Goal: Find specific page/section: Find specific page/section

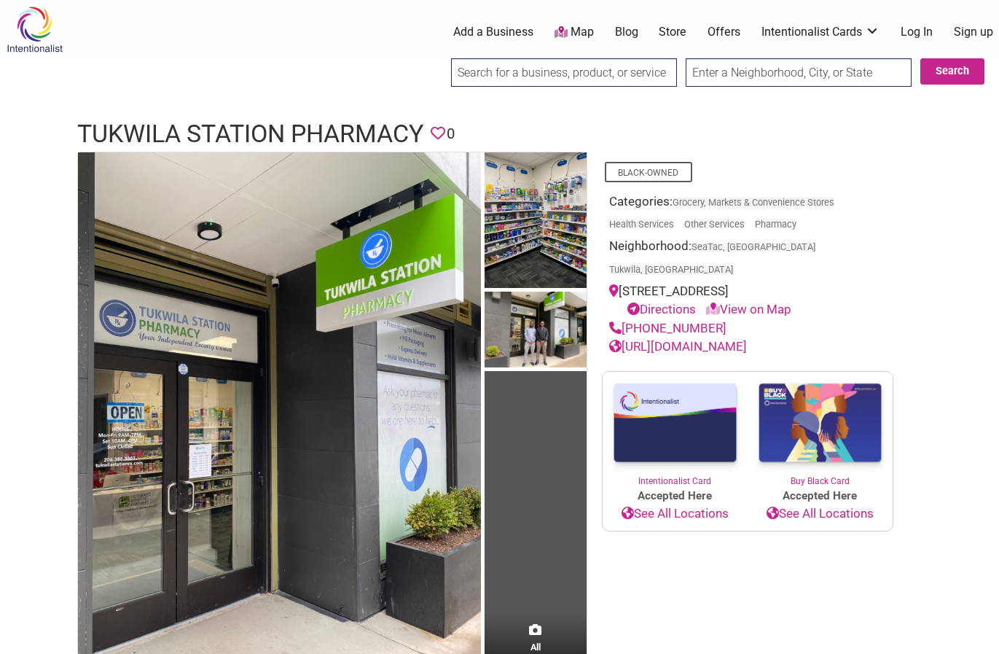
drag, startPoint x: 115, startPoint y: 73, endPoint x: 137, endPoint y: 64, distance: 23.5
click at [548, 332] on img at bounding box center [536, 331] width 102 height 80
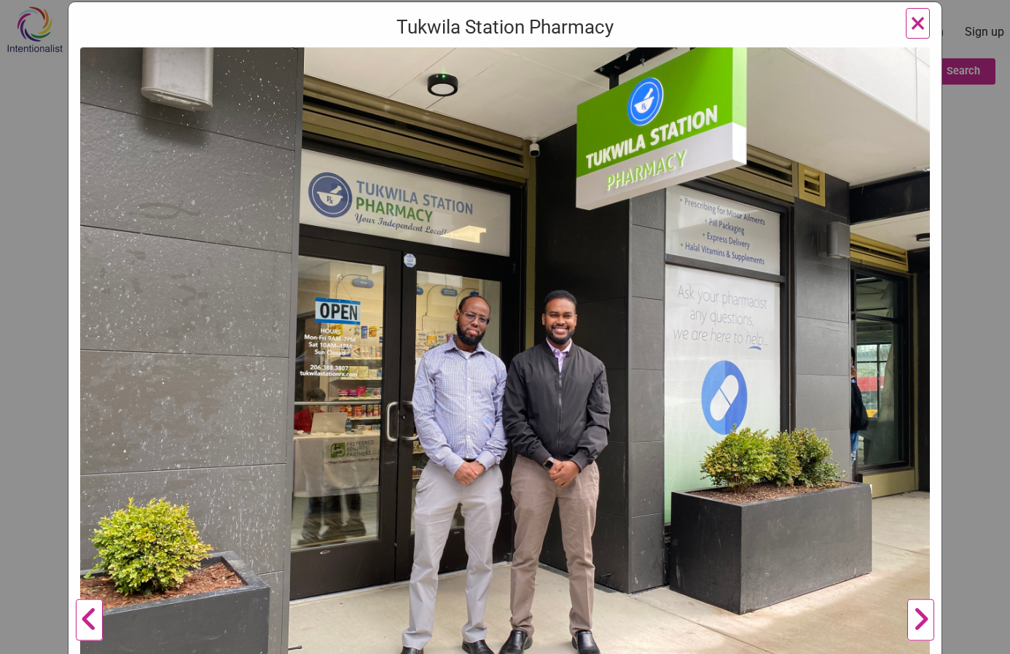
scroll to position [219, 0]
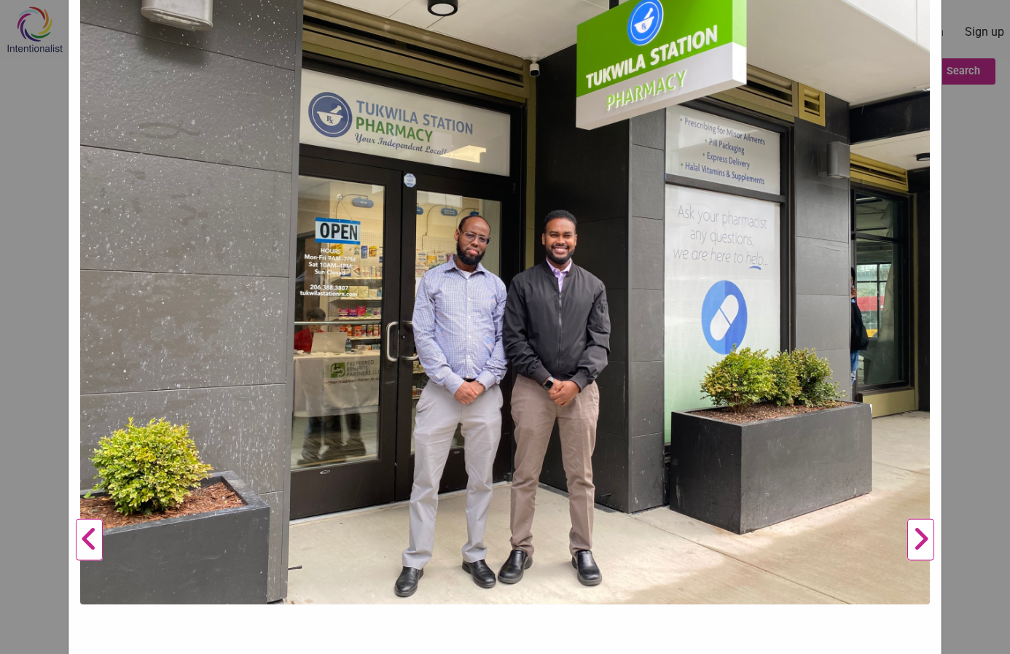
click at [919, 533] on button "Next" at bounding box center [921, 539] width 40 height 1145
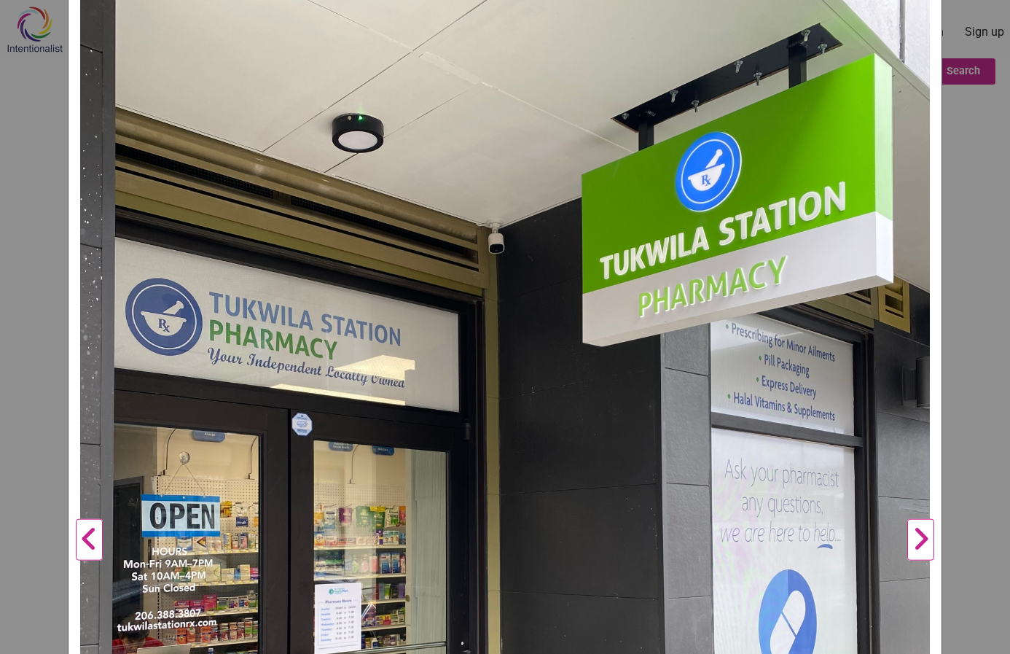
click at [919, 533] on button "Next" at bounding box center [921, 539] width 40 height 1145
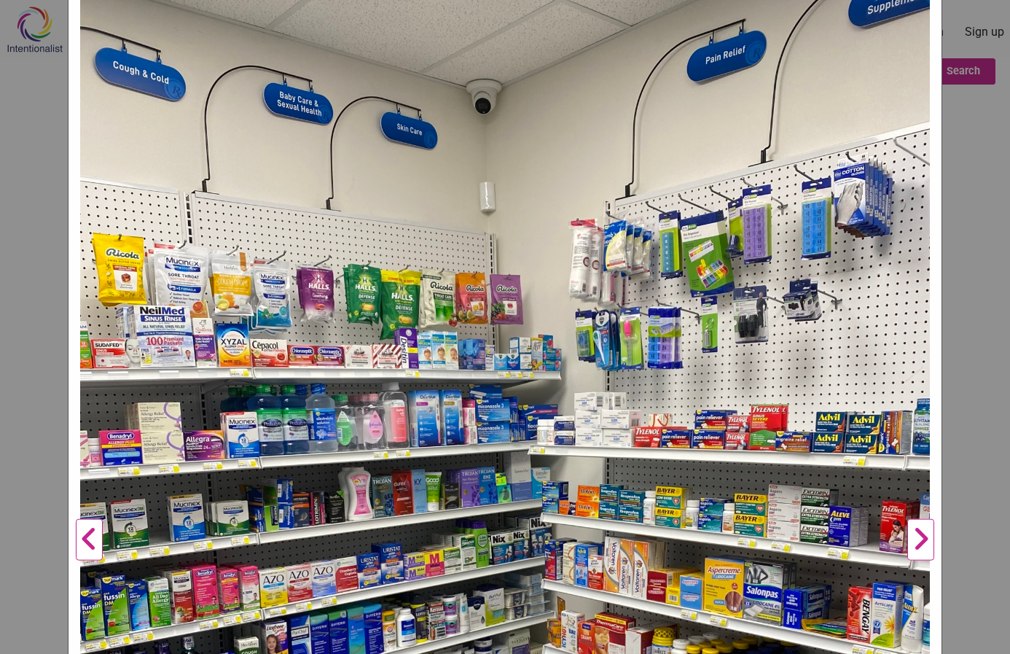
click at [917, 536] on button "Next" at bounding box center [921, 539] width 40 height 1145
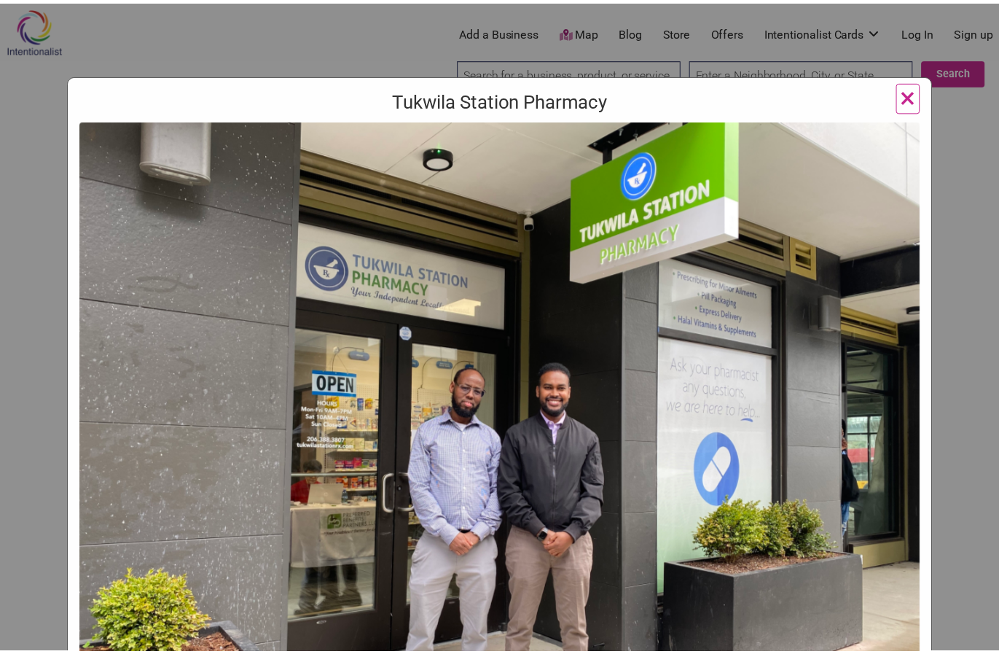
scroll to position [0, 0]
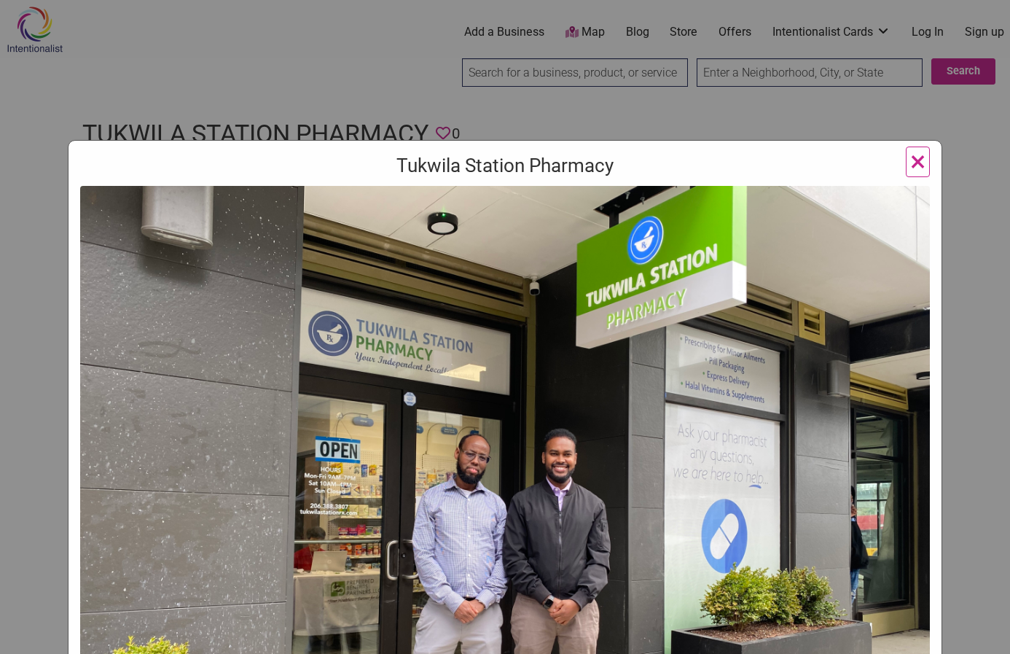
click at [919, 159] on span "×" at bounding box center [917, 161] width 15 height 34
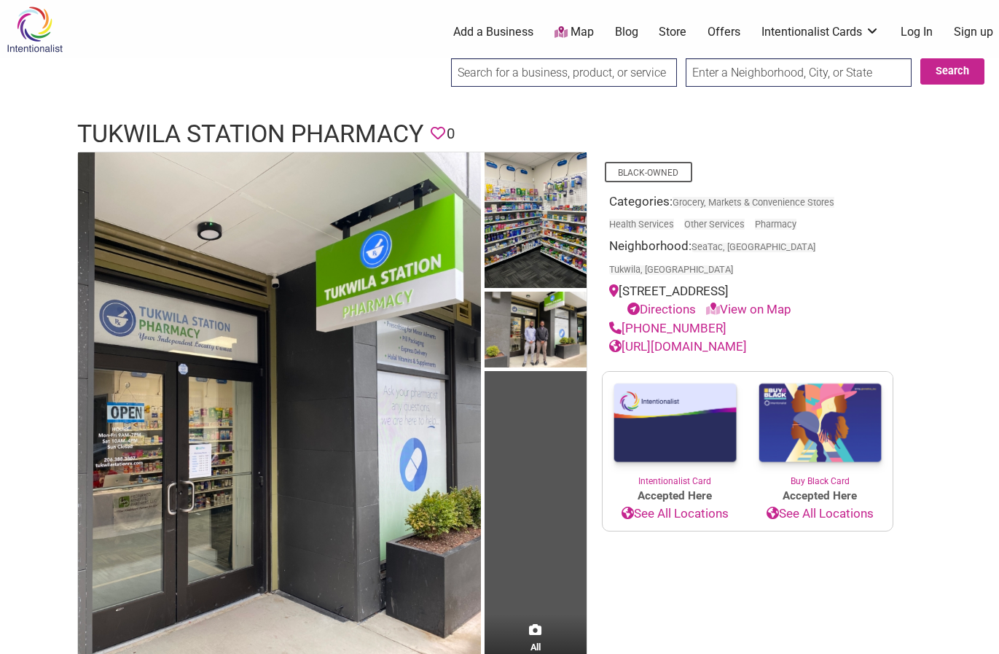
click at [31, 24] on img at bounding box center [34, 29] width 69 height 47
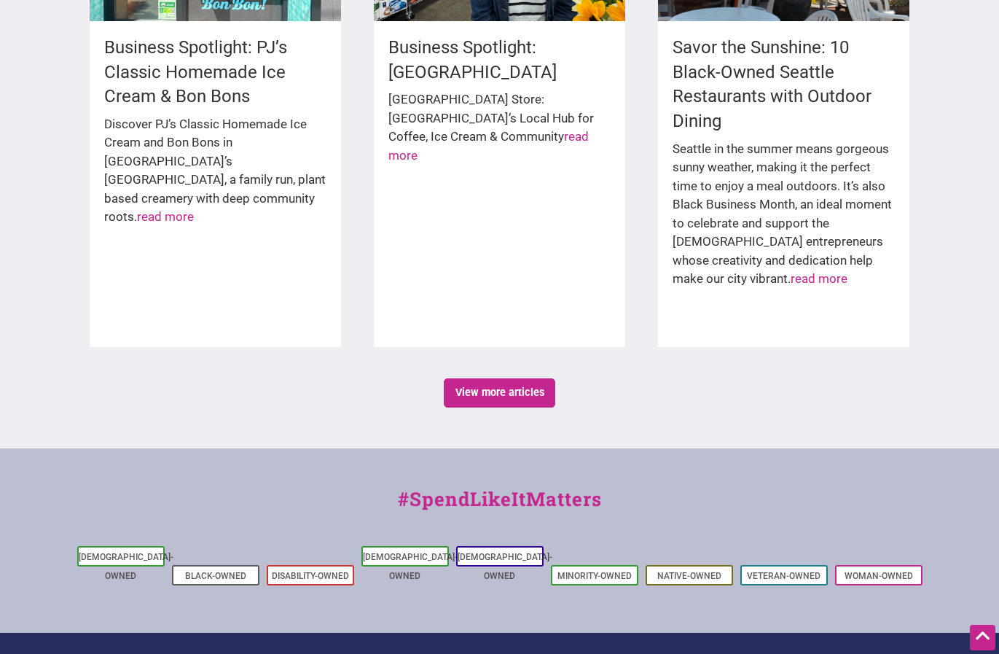
scroll to position [2437, 0]
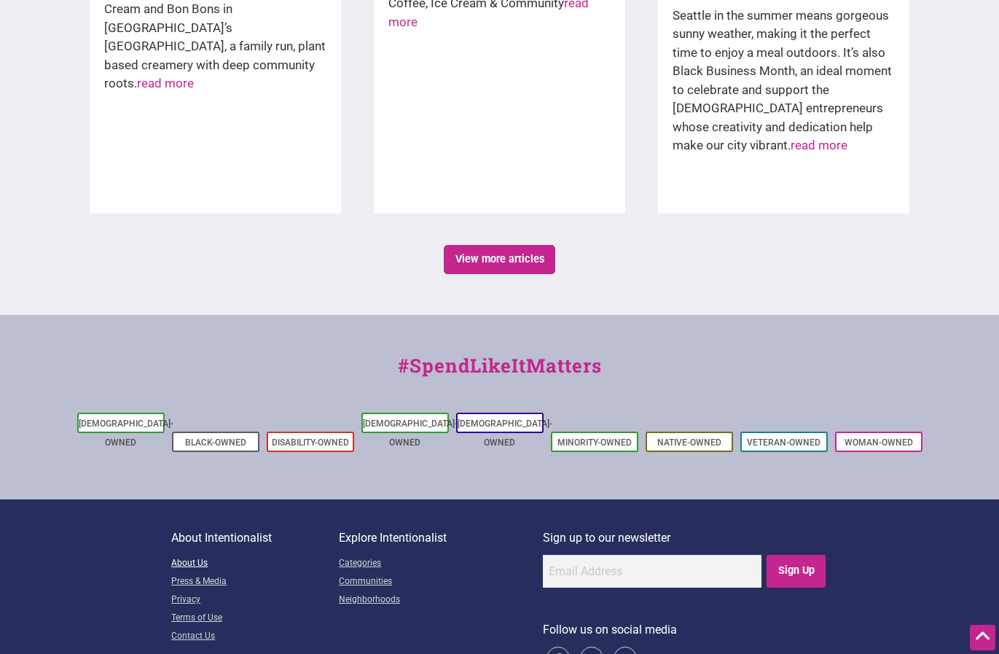
click at [182, 554] on link "About Us" at bounding box center [255, 563] width 168 height 18
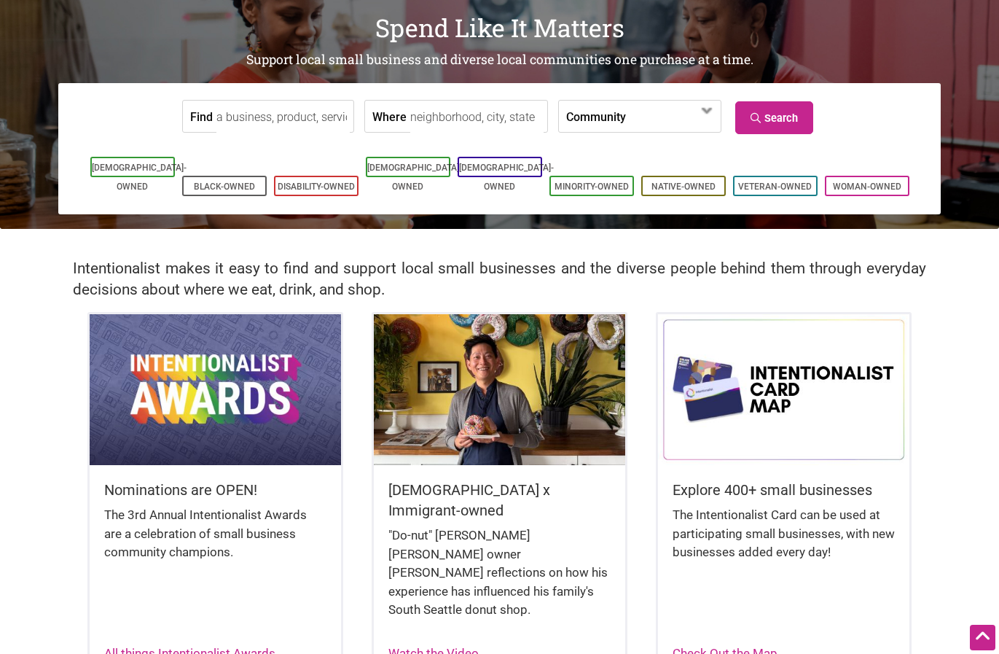
scroll to position [0, 0]
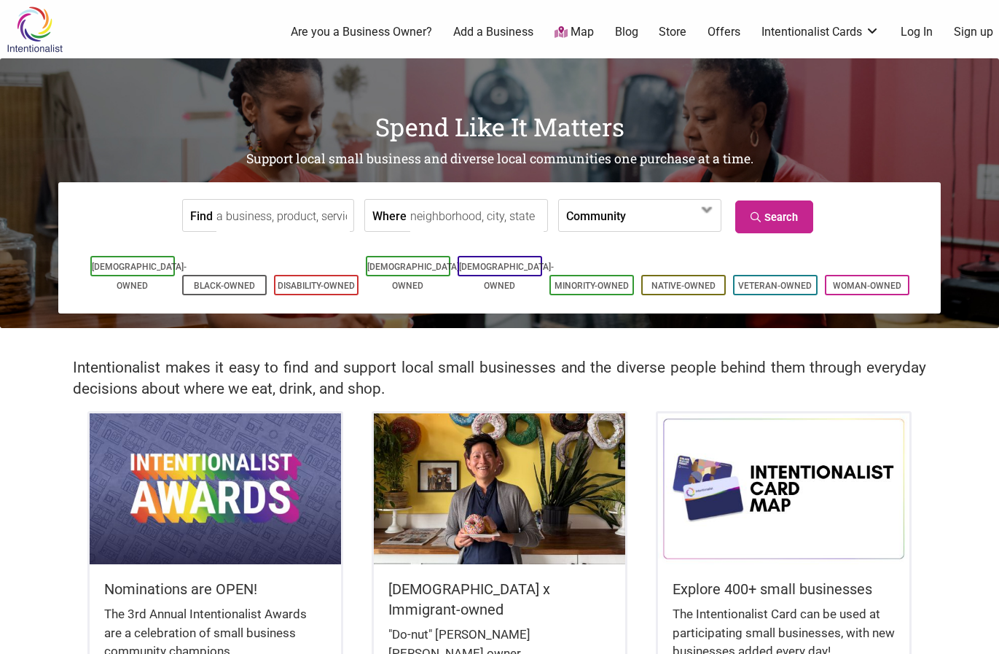
click at [226, 208] on input "Find" at bounding box center [282, 216] width 133 height 33
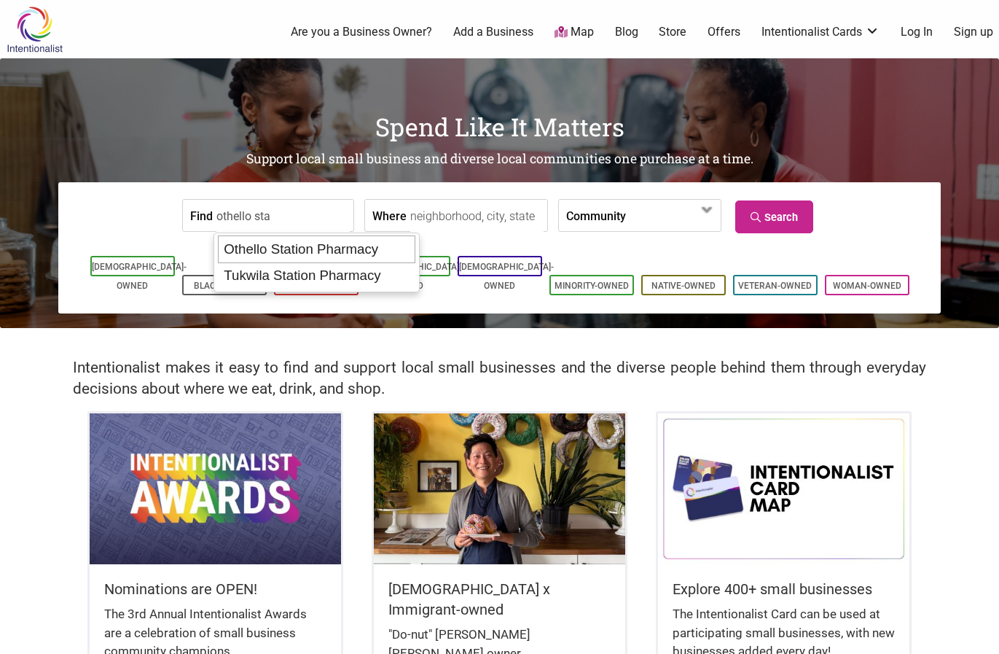
click at [339, 251] on div "Othello Station Pharmacy" at bounding box center [316, 249] width 197 height 28
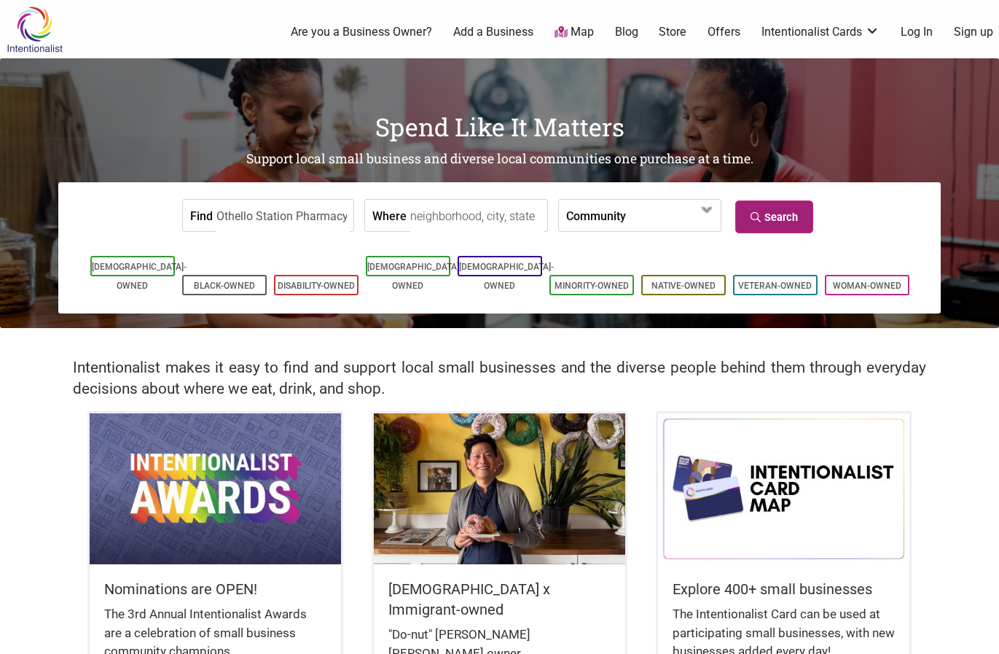
type input "Othello Station Pharmacy"
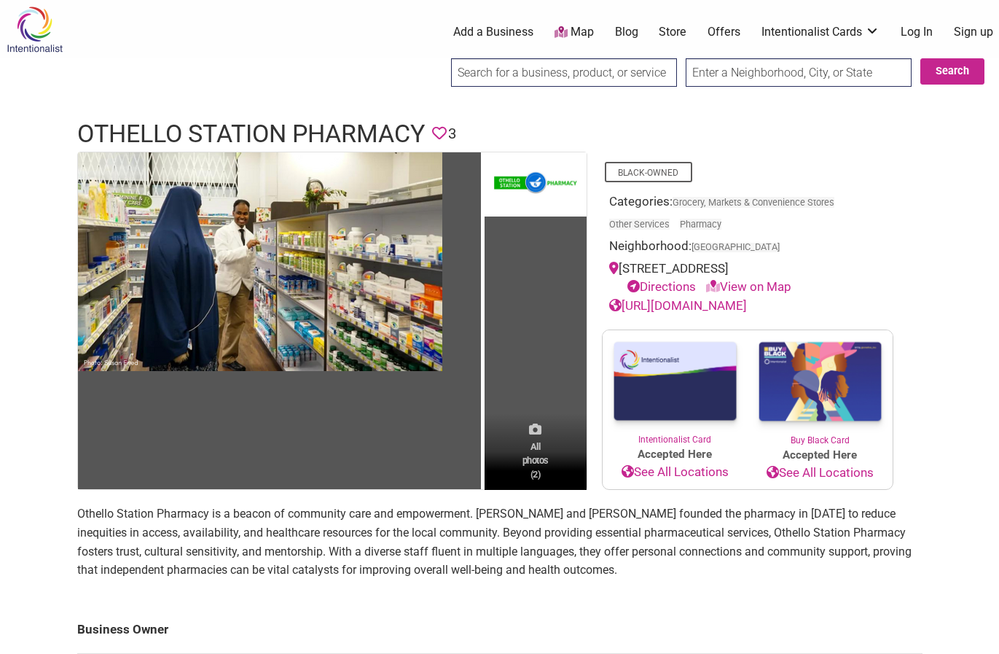
click at [537, 435] on icon at bounding box center [535, 429] width 12 height 12
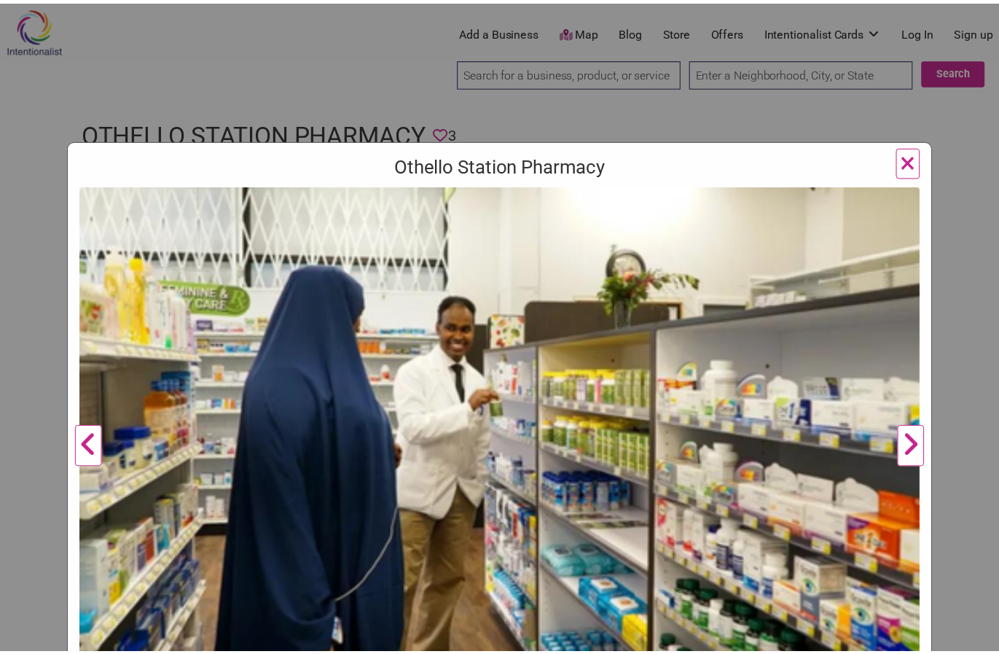
scroll to position [88, 0]
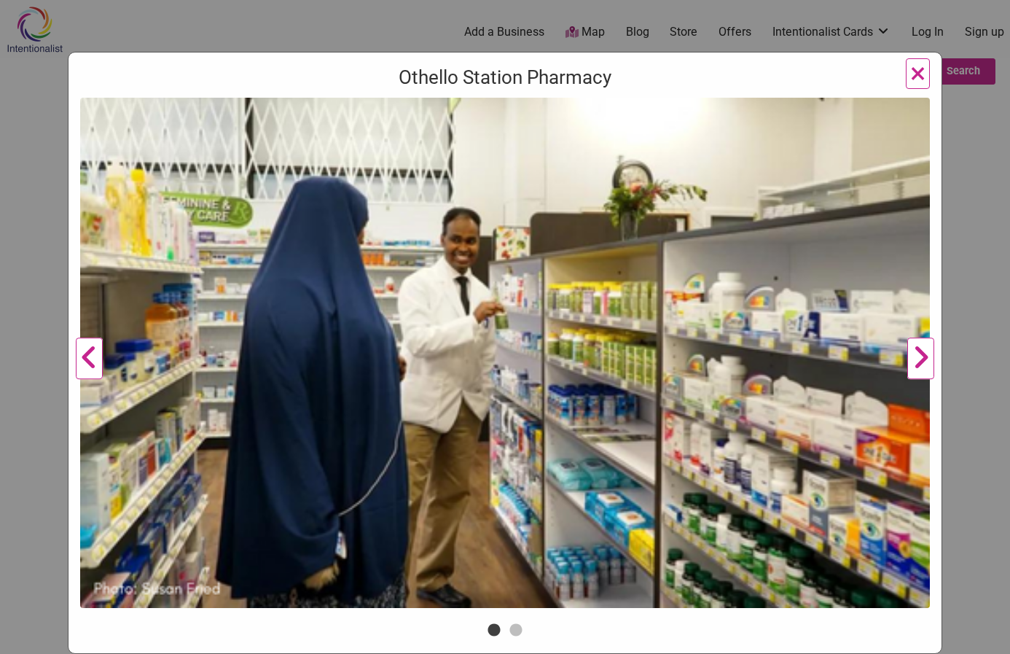
click at [915, 362] on button "Next" at bounding box center [921, 359] width 40 height 522
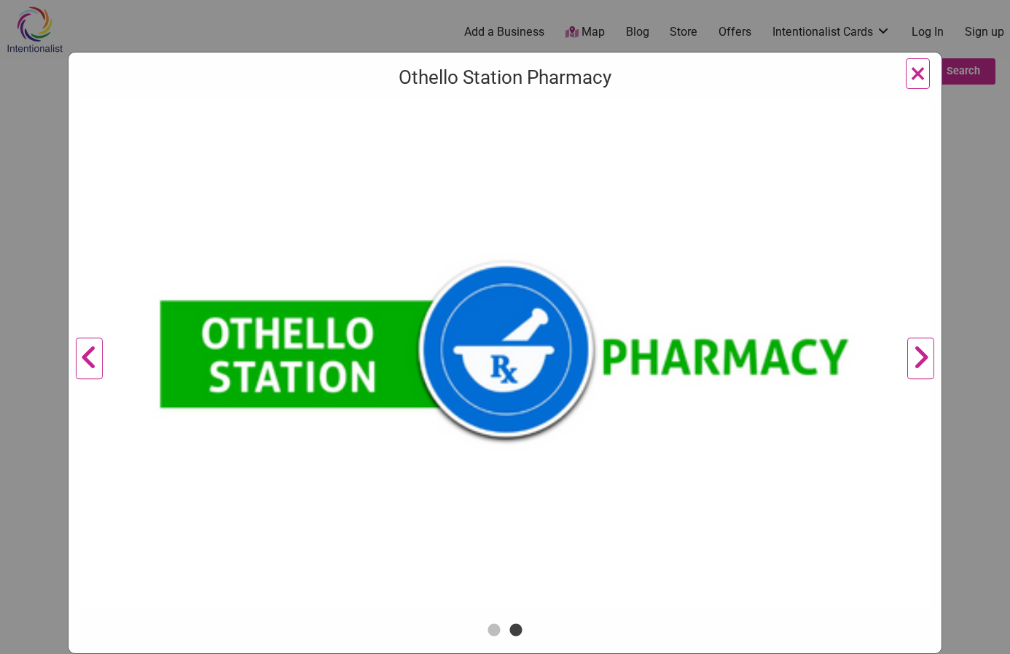
click at [915, 362] on button "Next" at bounding box center [921, 359] width 40 height 522
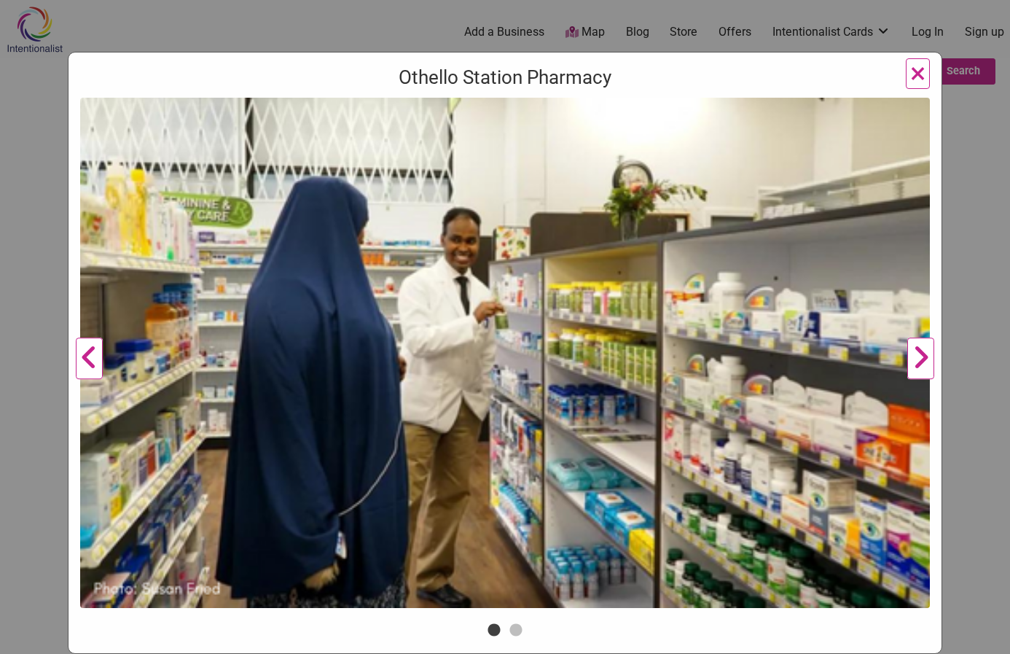
click at [914, 74] on span "×" at bounding box center [917, 73] width 15 height 34
